Goal: Navigation & Orientation: Find specific page/section

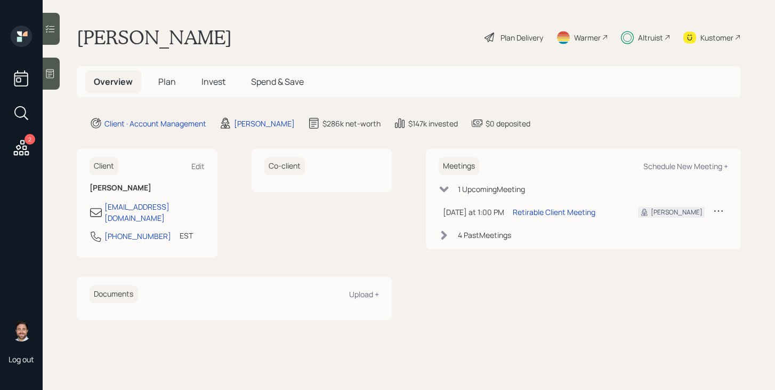
click at [655, 36] on div "Altruist" at bounding box center [650, 37] width 25 height 11
click at [652, 38] on div "Altruist" at bounding box center [650, 37] width 25 height 11
click at [172, 82] on span "Plan" at bounding box center [167, 82] width 18 height 12
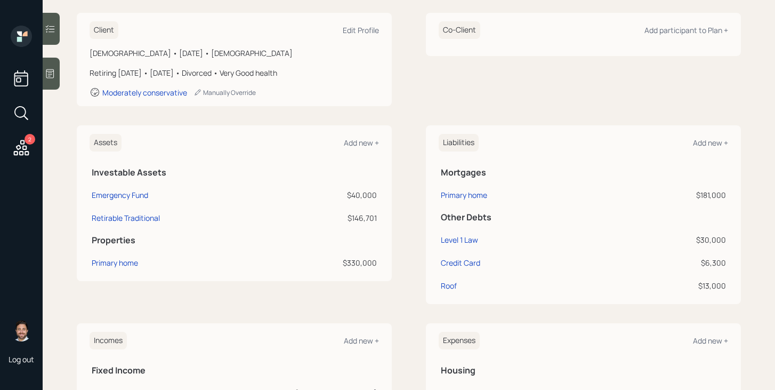
scroll to position [150, 0]
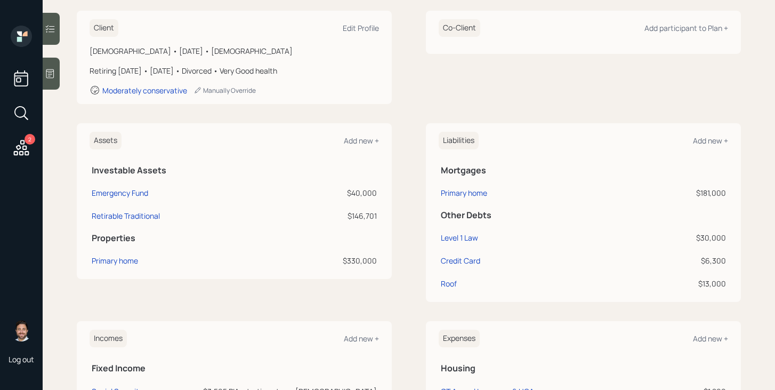
click at [29, 148] on icon at bounding box center [21, 147] width 19 height 19
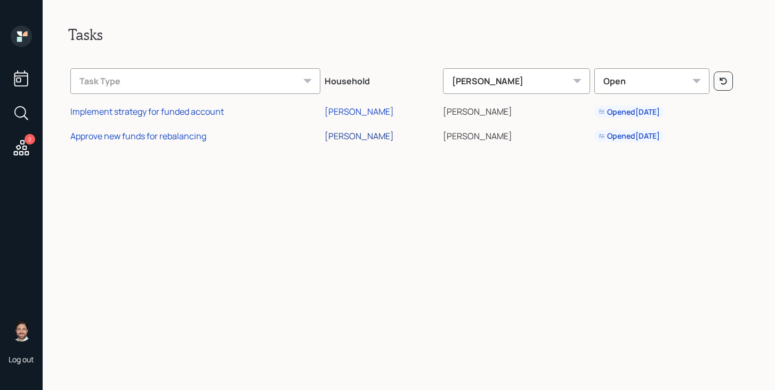
click at [368, 137] on div "[PERSON_NAME]" at bounding box center [359, 136] width 69 height 12
